Goal: Information Seeking & Learning: Find specific page/section

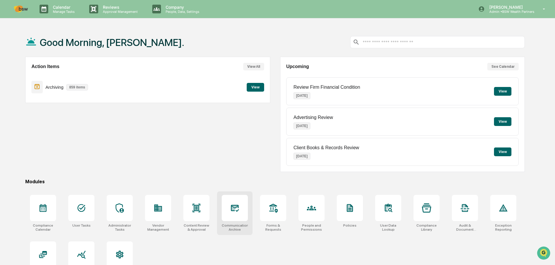
click at [237, 219] on div at bounding box center [235, 208] width 26 height 26
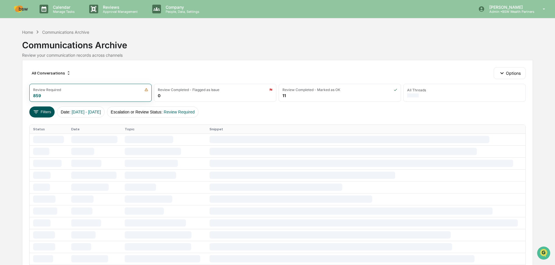
click at [34, 111] on icon at bounding box center [36, 112] width 6 height 6
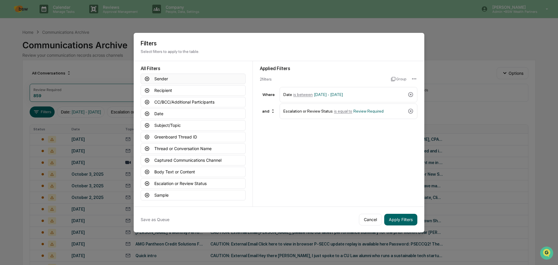
click at [166, 77] on button "Sender" at bounding box center [193, 79] width 105 height 10
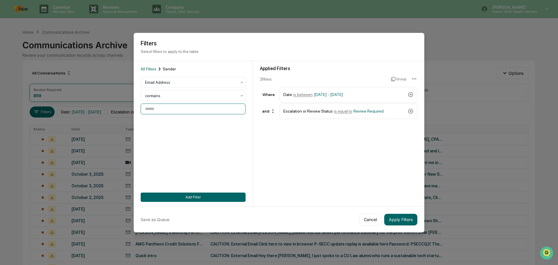
click at [160, 106] on input at bounding box center [193, 108] width 105 height 11
type input "**********"
click at [203, 195] on button "Add Filter" at bounding box center [193, 196] width 105 height 9
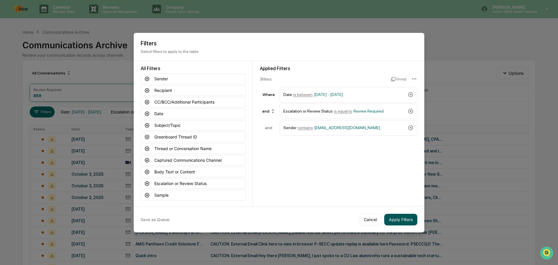
click at [396, 217] on button "Apply Filters" at bounding box center [400, 220] width 33 height 12
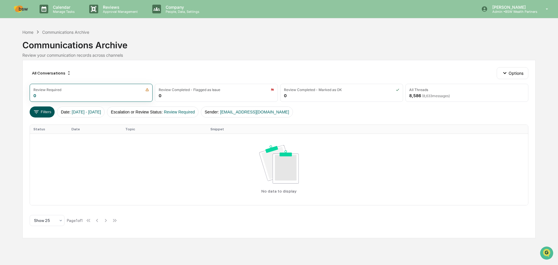
click at [36, 114] on icon at bounding box center [36, 112] width 6 height 6
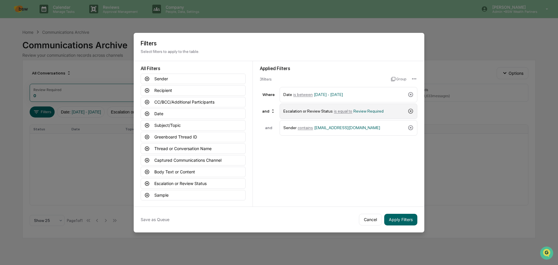
click at [409, 108] on icon at bounding box center [411, 111] width 6 height 6
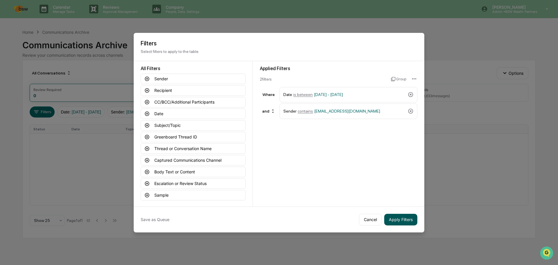
click at [396, 221] on button "Apply Filters" at bounding box center [400, 220] width 33 height 12
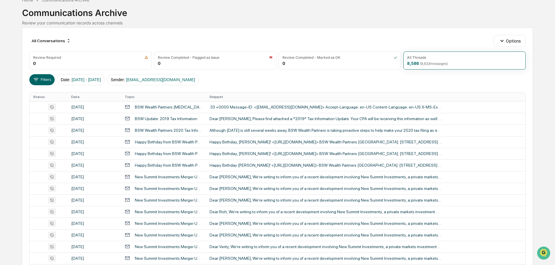
scroll to position [18, 0]
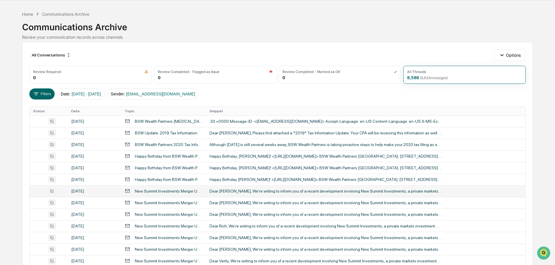
click at [157, 191] on div "New Summit Investments Merger Update" at bounding box center [169, 191] width 68 height 5
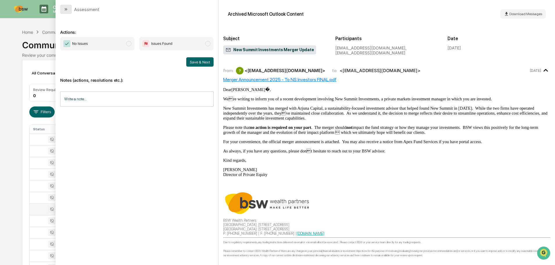
click at [67, 8] on icon "modal" at bounding box center [66, 9] width 5 height 5
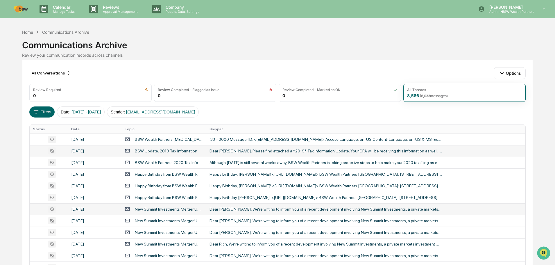
click at [177, 151] on div "BSW Update: 2019 Tax Information" at bounding box center [166, 151] width 62 height 5
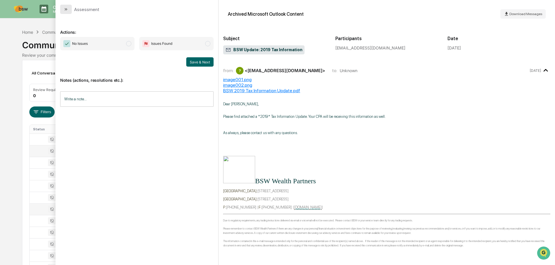
click at [66, 10] on icon "modal" at bounding box center [66, 9] width 5 height 5
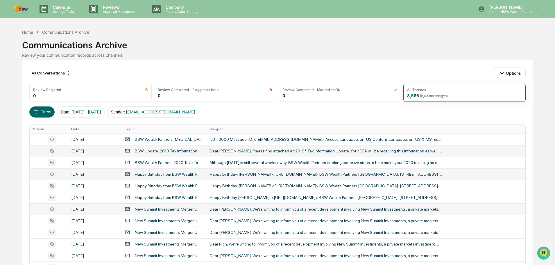
click at [102, 173] on div "June 3, 2025" at bounding box center [94, 174] width 47 height 5
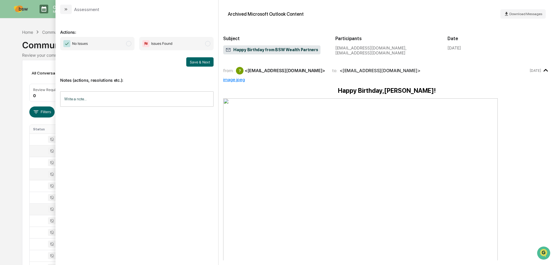
click at [63, 9] on button "modal" at bounding box center [66, 9] width 12 height 9
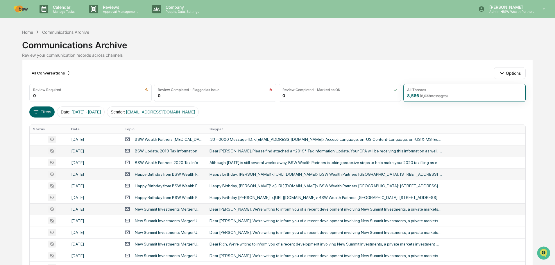
click at [540, 130] on div "Calendar Manage Tasks Reviews Approval Management Company People, Data, Setting…" at bounding box center [277, 228] width 555 height 457
